Goal: Navigation & Orientation: Find specific page/section

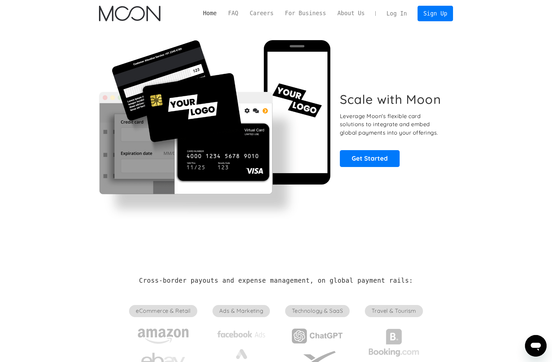
click at [204, 14] on link "Home" at bounding box center [209, 13] width 25 height 8
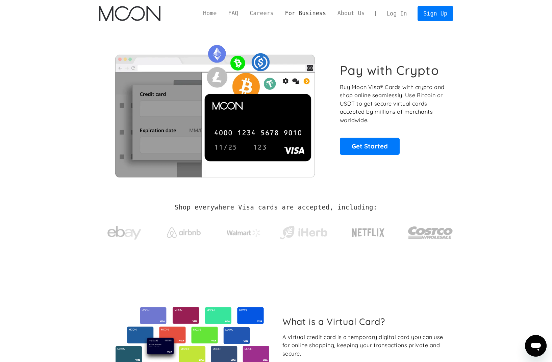
click at [299, 13] on link "For Business" at bounding box center [305, 13] width 52 height 8
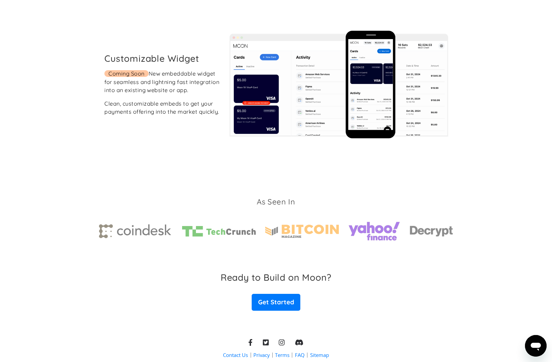
scroll to position [1276, 0]
